Goal: Find specific page/section: Find specific page/section

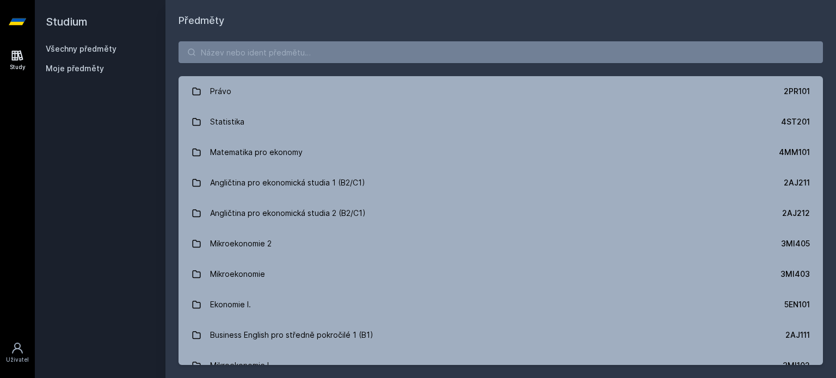
click at [427, 63] on div "Právo 2PR101 Statistika 4ST201 Matematika pro ekonomy 4MM101 Angličtina pro eko…" at bounding box center [500, 203] width 671 height 350
click at [431, 54] on input "search" at bounding box center [501, 52] width 644 height 22
type input "u"
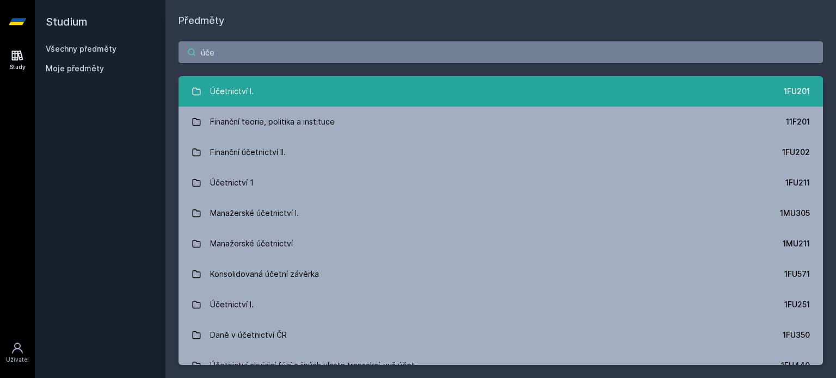
type input "úče"
click at [362, 82] on link "Účetnictví I. 1FU201" at bounding box center [501, 91] width 644 height 30
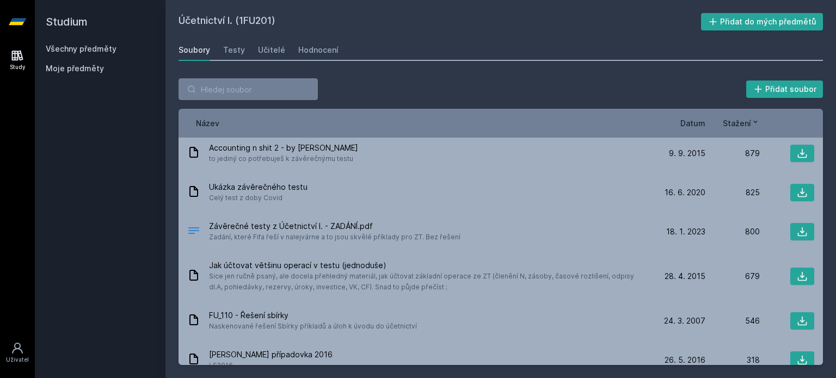
scroll to position [171, 0]
click at [305, 89] on input "search" at bounding box center [248, 89] width 139 height 22
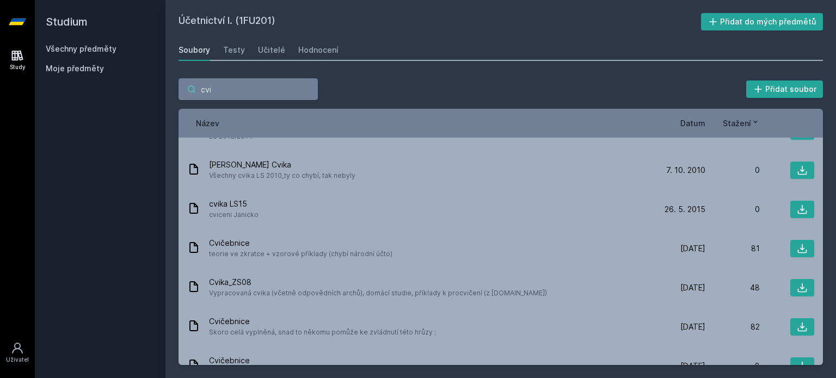
scroll to position [191, 0]
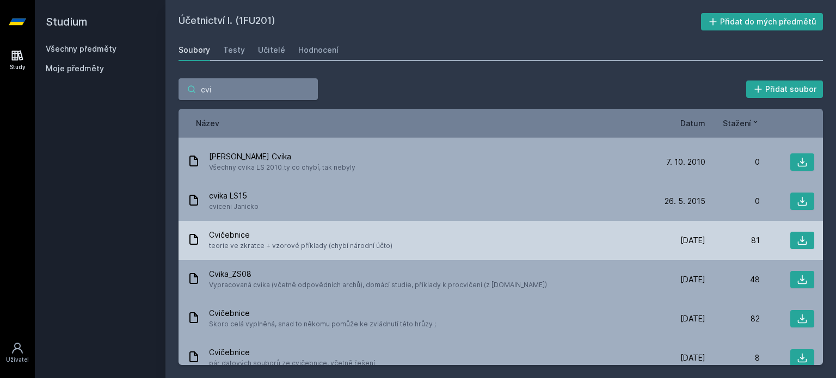
type input "cvi"
click at [319, 231] on span "Cvičebnice" at bounding box center [300, 235] width 183 height 11
click at [797, 237] on icon at bounding box center [802, 240] width 11 height 11
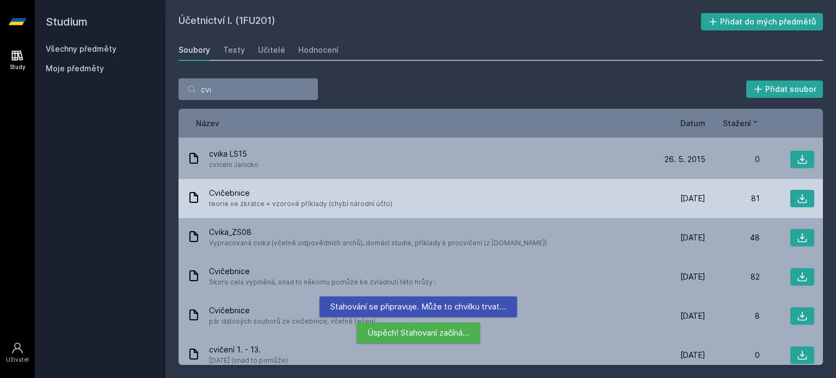
scroll to position [232, 0]
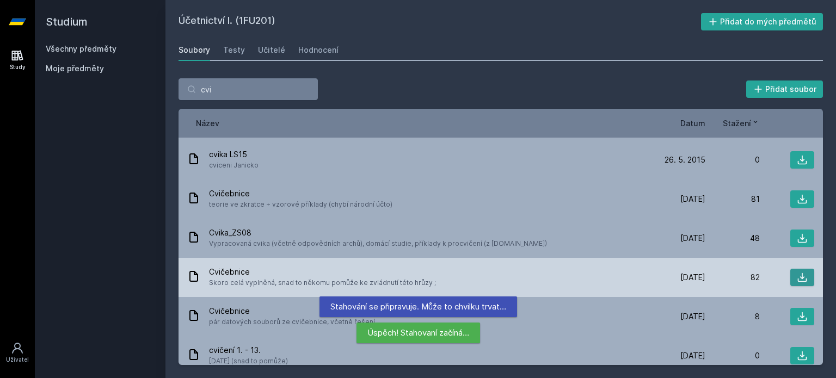
click at [797, 276] on icon at bounding box center [802, 277] width 11 height 11
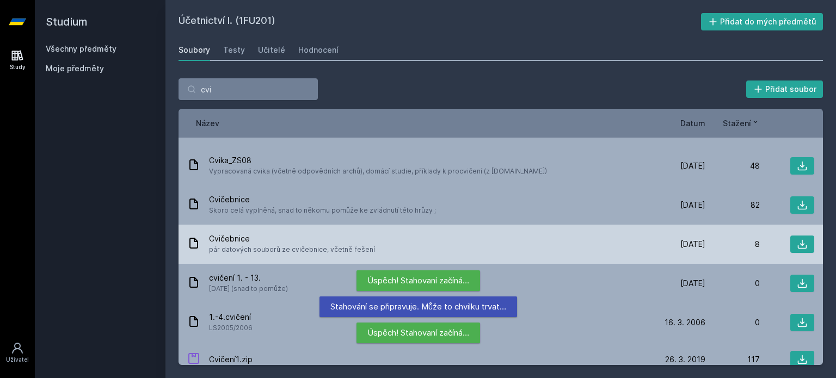
scroll to position [315, 0]
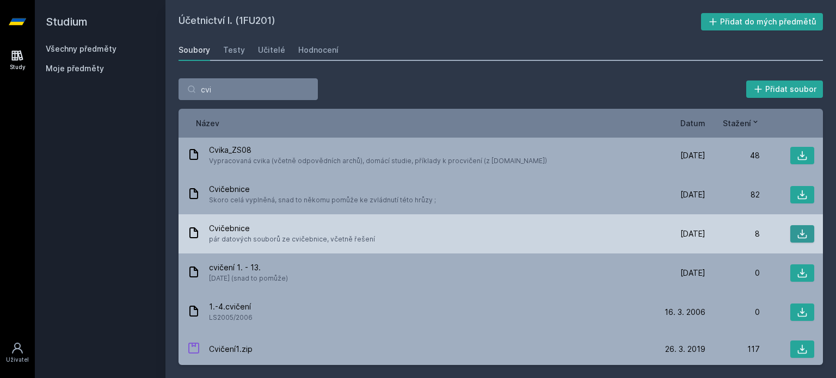
click at [803, 229] on button at bounding box center [802, 233] width 24 height 17
